Goal: Information Seeking & Learning: Learn about a topic

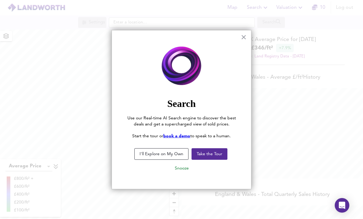
scroll to position [219, 363]
click at [176, 155] on button "I'll Explore on My Own" at bounding box center [161, 154] width 54 height 12
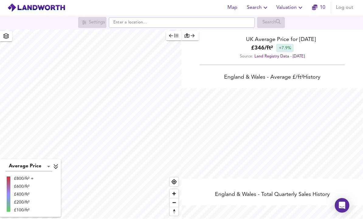
scroll to position [0, 0]
click at [1, 42] on button "button" at bounding box center [6, 36] width 12 height 10
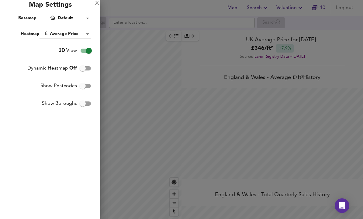
click at [82, 34] on body "Map Search Valuation 10 Log out Settings Search Average Price landworth £800/ft…" at bounding box center [181, 109] width 363 height 219
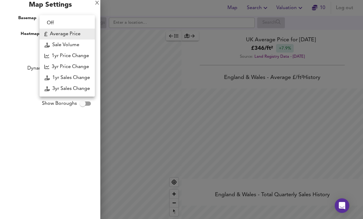
click at [149, 58] on div at bounding box center [181, 109] width 363 height 219
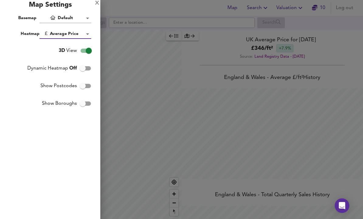
click at [115, 33] on div at bounding box center [181, 109] width 363 height 219
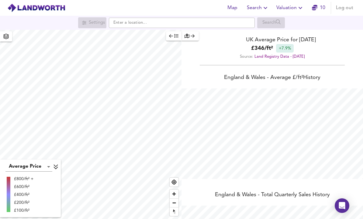
click at [3, 38] on icon "button" at bounding box center [6, 36] width 6 height 5
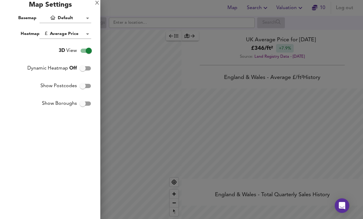
click at [83, 33] on body "Map Search Valuation 10 Log out Settings Search Average Price landworth £800/ft…" at bounding box center [181, 109] width 363 height 219
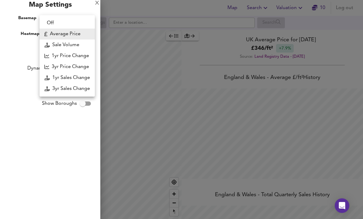
click at [82, 67] on li "3yr Price Change" at bounding box center [66, 66] width 55 height 11
type input "lwc3y"
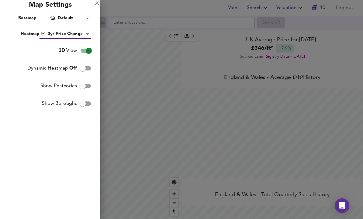
click at [147, 111] on div at bounding box center [181, 109] width 363 height 219
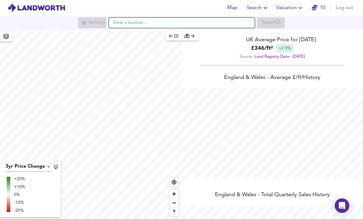
click at [168, 21] on input "text" at bounding box center [182, 23] width 146 height 10
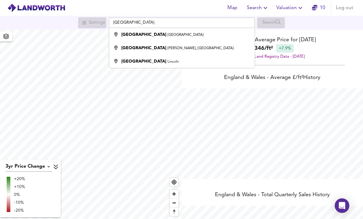
click at [172, 34] on div "[GEOGRAPHIC_DATA]" at bounding box center [180, 35] width 139 height 6
type input "[GEOGRAPHIC_DATA]"
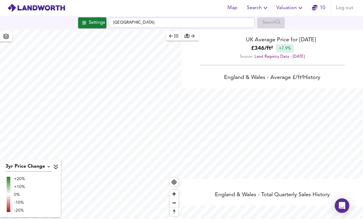
checkbox input "false"
checkbox input "true"
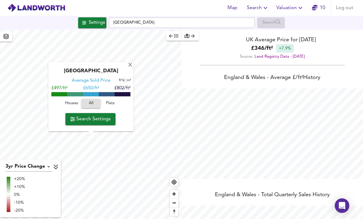
click at [116, 102] on span "Flats" at bounding box center [110, 103] width 16 height 7
click at [89, 20] on div "Settings" at bounding box center [97, 23] width 16 height 8
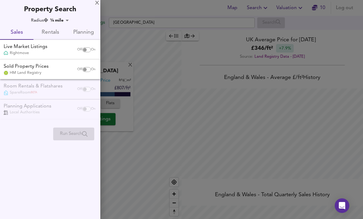
click at [85, 68] on input "checkbox" at bounding box center [84, 69] width 15 height 5
checkbox input "true"
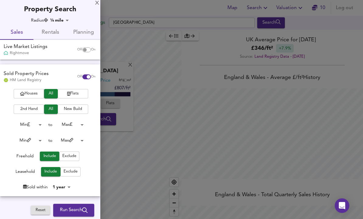
click at [32, 108] on span "2nd Hand" at bounding box center [29, 109] width 24 height 7
click at [77, 89] on button "Flats" at bounding box center [73, 93] width 30 height 9
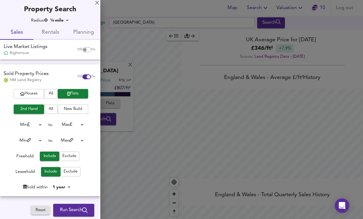
click at [69, 184] on body "Map Search Valuation 10 Log out Settings [GEOGRAPHIC_DATA] Search [GEOGRAPHIC_D…" at bounding box center [181, 109] width 363 height 219
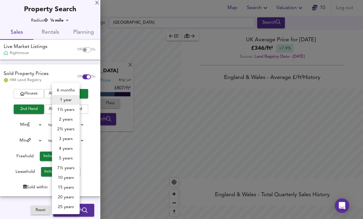
click at [74, 138] on li "3 years" at bounding box center [66, 139] width 28 height 10
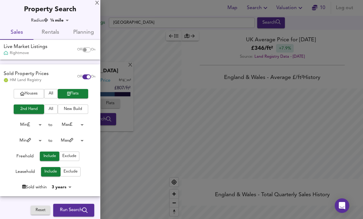
click at [67, 186] on body "Map Search Valuation 10 Log out Settings [GEOGRAPHIC_DATA] Search [GEOGRAPHIC_D…" at bounding box center [181, 109] width 363 height 219
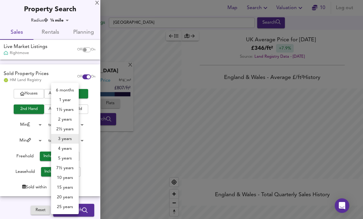
click at [72, 157] on li "5 years" at bounding box center [65, 158] width 28 height 10
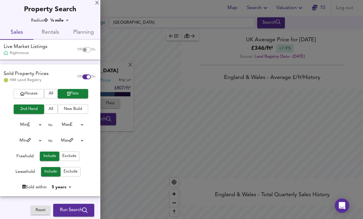
click at [71, 182] on body "Map Search Valuation 10 Log out Settings [GEOGRAPHIC_DATA] Search [GEOGRAPHIC_D…" at bounding box center [181, 109] width 363 height 219
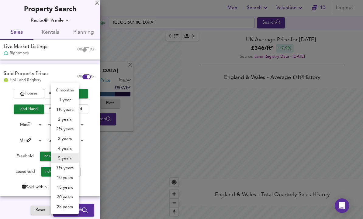
click at [72, 175] on li "10 years" at bounding box center [65, 178] width 28 height 10
type input "120"
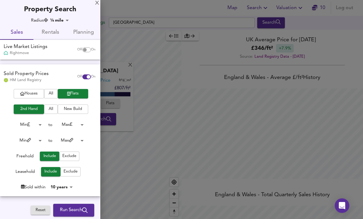
click at [84, 208] on icon "submit" at bounding box center [84, 209] width 5 height 5
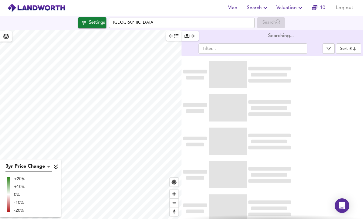
scroll to position [20, 0]
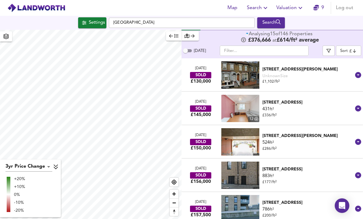
click at [349, 29] on body "Map Search Valuation 9 Log out Settings [GEOGRAPHIC_DATA] Search 3yr Price Chan…" at bounding box center [181, 109] width 363 height 219
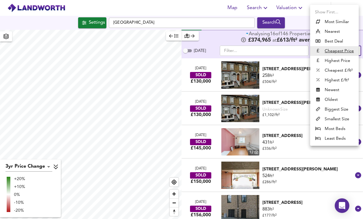
click at [290, 91] on div at bounding box center [181, 109] width 363 height 219
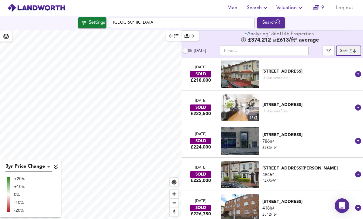
scroll to position [442, 0]
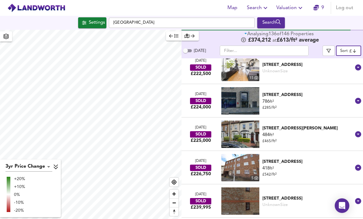
click at [359, 165] on icon at bounding box center [358, 168] width 6 height 6
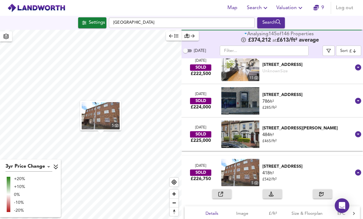
click at [228, 190] on span "button" at bounding box center [221, 193] width 13 height 7
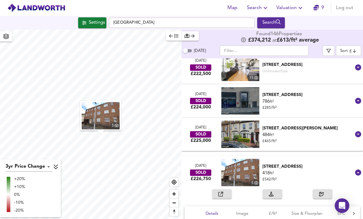
click at [246, 210] on span "Image" at bounding box center [241, 214] width 23 height 8
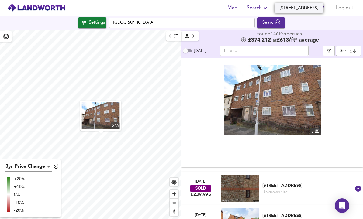
scroll to position [628, 0]
click at [303, 92] on img at bounding box center [272, 100] width 97 height 70
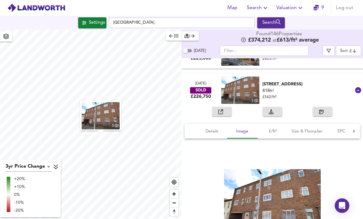
scroll to position [524, 0]
click at [357, 87] on icon at bounding box center [358, 90] width 6 height 6
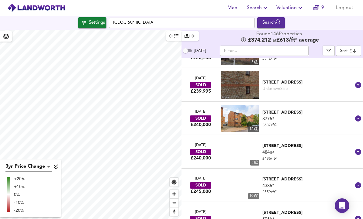
scroll to position [572, 0]
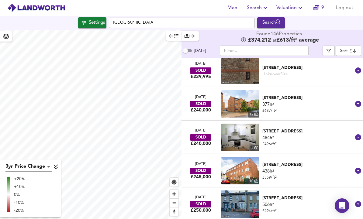
click at [321, 162] on div "[STREET_ADDRESS]" at bounding box center [307, 165] width 91 height 6
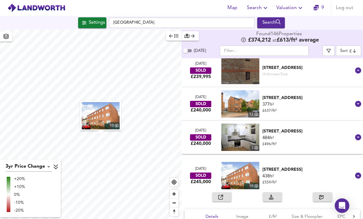
click at [228, 193] on span "button" at bounding box center [221, 196] width 13 height 7
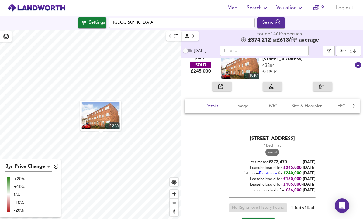
scroll to position [683, 0]
click at [359, 62] on icon at bounding box center [358, 65] width 6 height 6
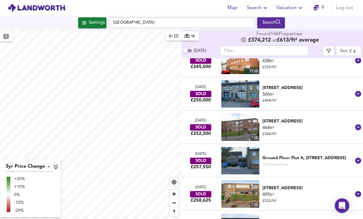
click at [280, 46] on input "text" at bounding box center [264, 51] width 89 height 10
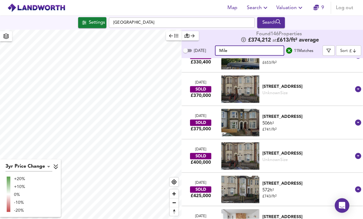
scroll to position [0, 0]
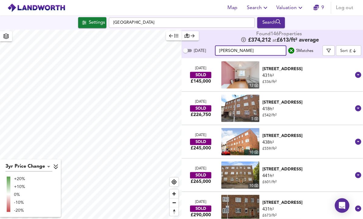
type input "[PERSON_NAME]"
click at [320, 199] on div "[STREET_ADDRESS]" at bounding box center [307, 202] width 91 height 6
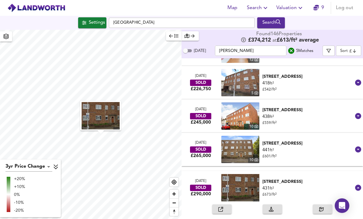
scroll to position [27, 0]
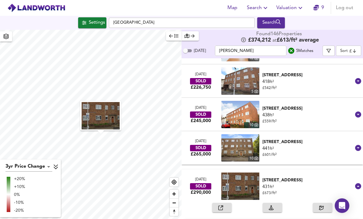
click at [223, 203] on button "button" at bounding box center [221, 207] width 19 height 9
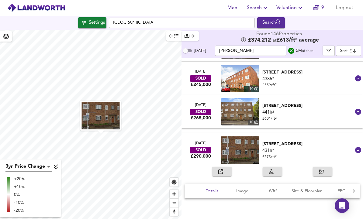
scroll to position [63, 0]
click at [244, 187] on span "Image" at bounding box center [241, 191] width 23 height 8
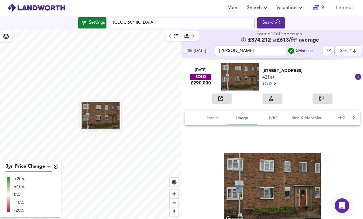
scroll to position [137, 0]
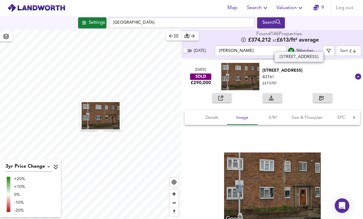
click at [213, 114] on span "Details" at bounding box center [211, 118] width 23 height 8
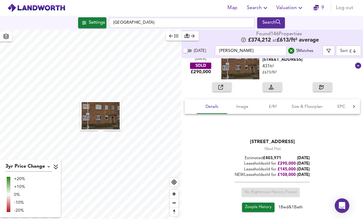
scroll to position [148, 0]
click at [259, 204] on span "Zoopla History" at bounding box center [258, 207] width 26 height 7
click at [357, 49] on div "[DATE] SOLD £290,000 [STREET_ADDRESS] 431 ft² £ 673 / ft² [STREET_ADDRESS]" at bounding box center [271, 65] width 181 height 33
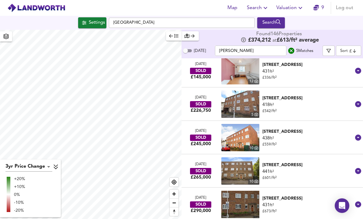
scroll to position [0, 0]
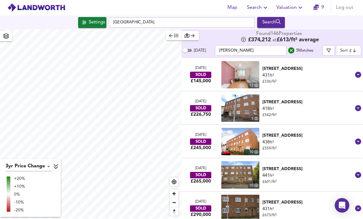
click at [356, 172] on icon at bounding box center [358, 175] width 6 height 6
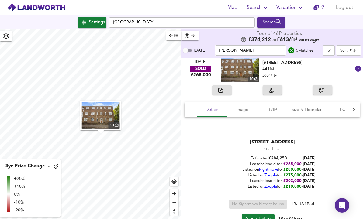
scroll to position [113, 0]
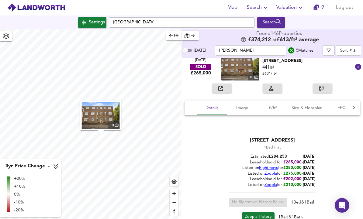
click at [264, 214] on span "Zoopla History" at bounding box center [258, 217] width 26 height 7
